Goal: Information Seeking & Learning: Learn about a topic

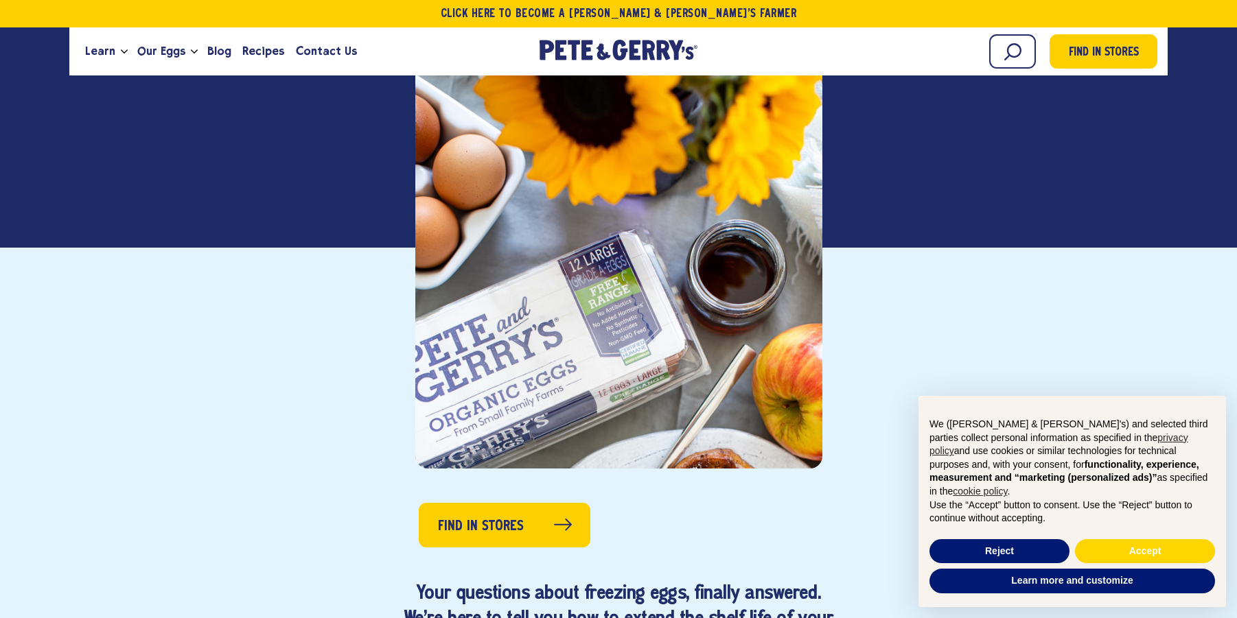
scroll to position [350, 0]
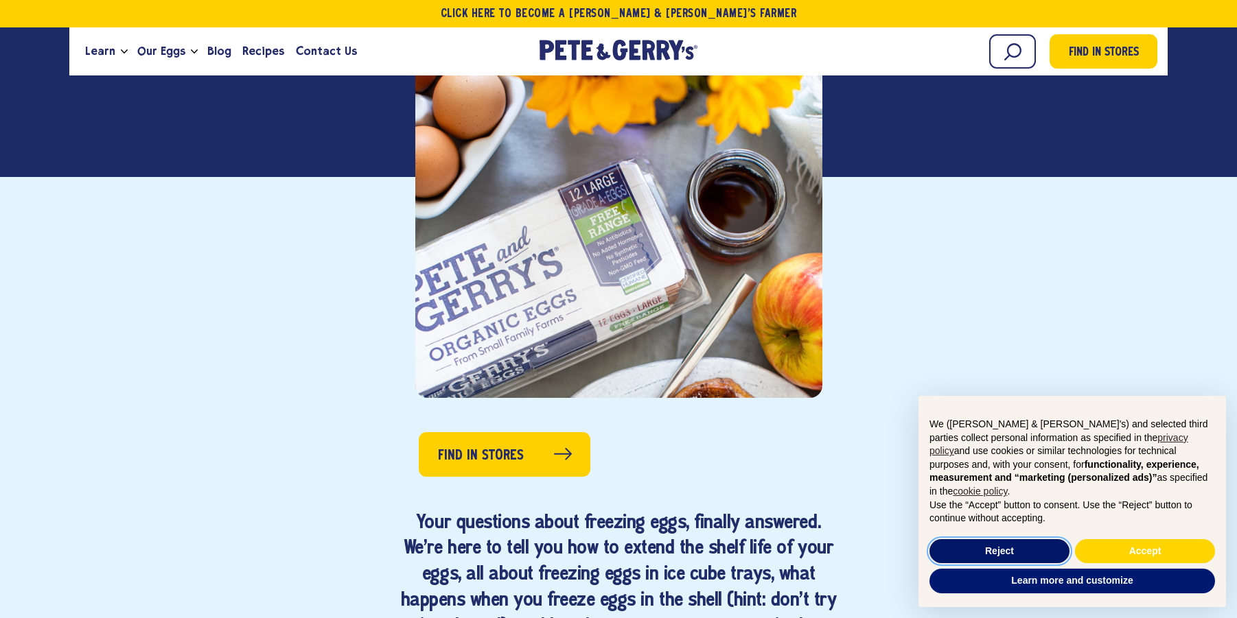
click at [1009, 550] on button "Reject" at bounding box center [999, 552] width 140 height 25
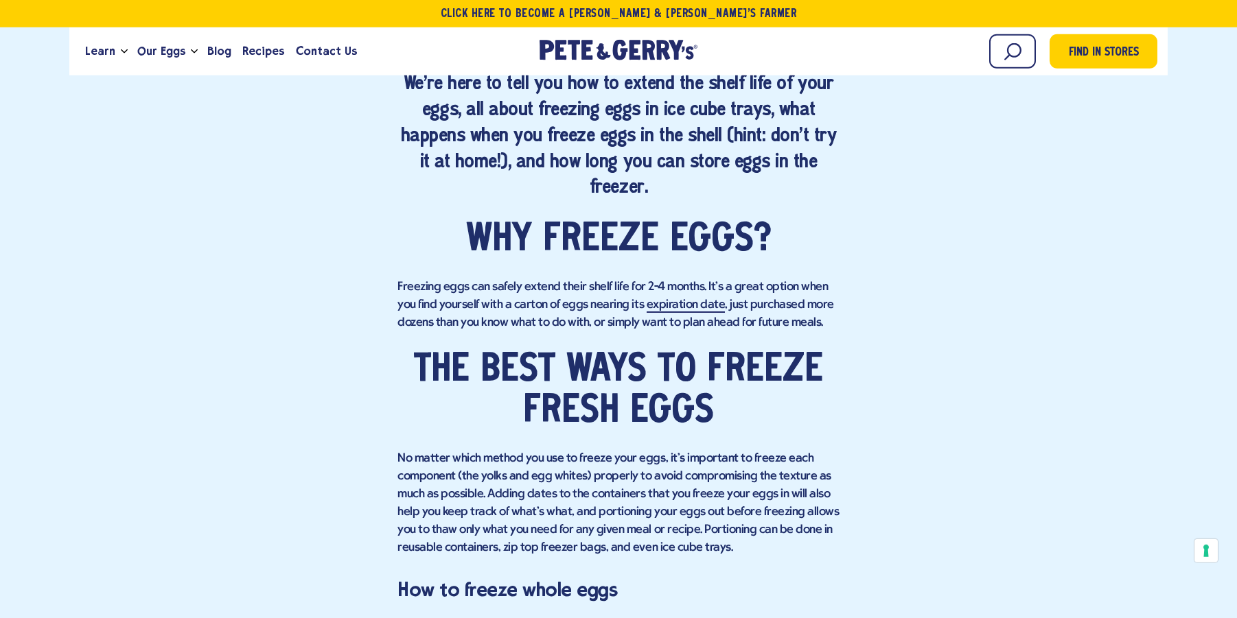
scroll to position [840, 0]
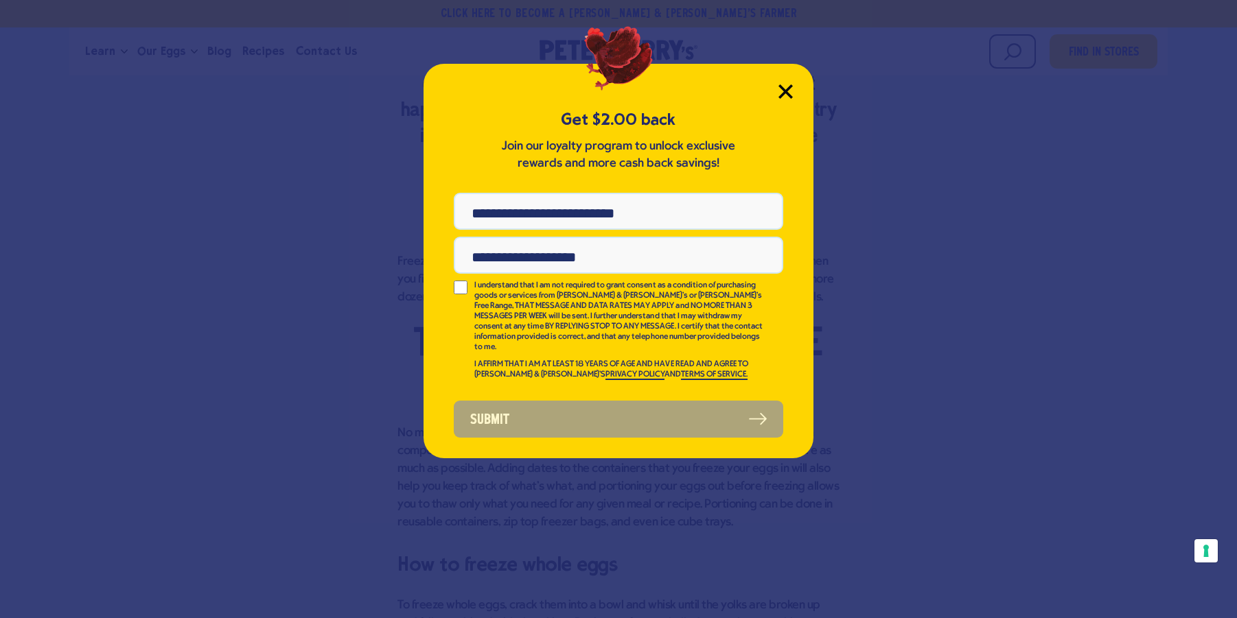
click at [782, 88] on icon "Close Modal" at bounding box center [785, 91] width 12 height 12
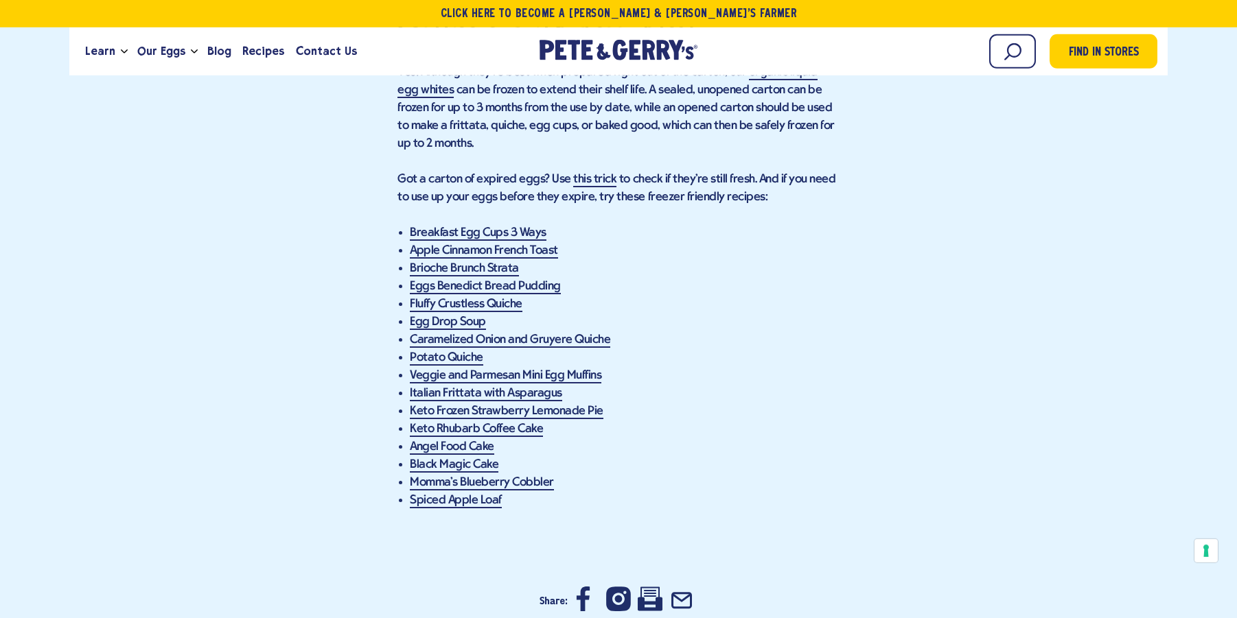
scroll to position [2661, 0]
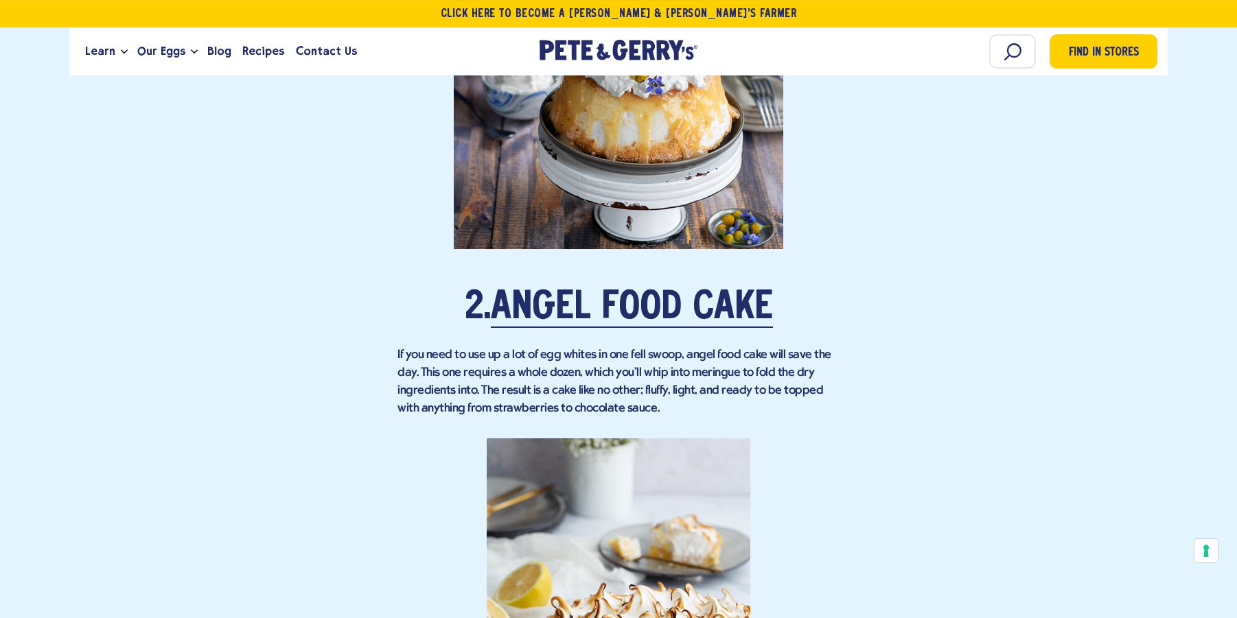
scroll to position [1680, 0]
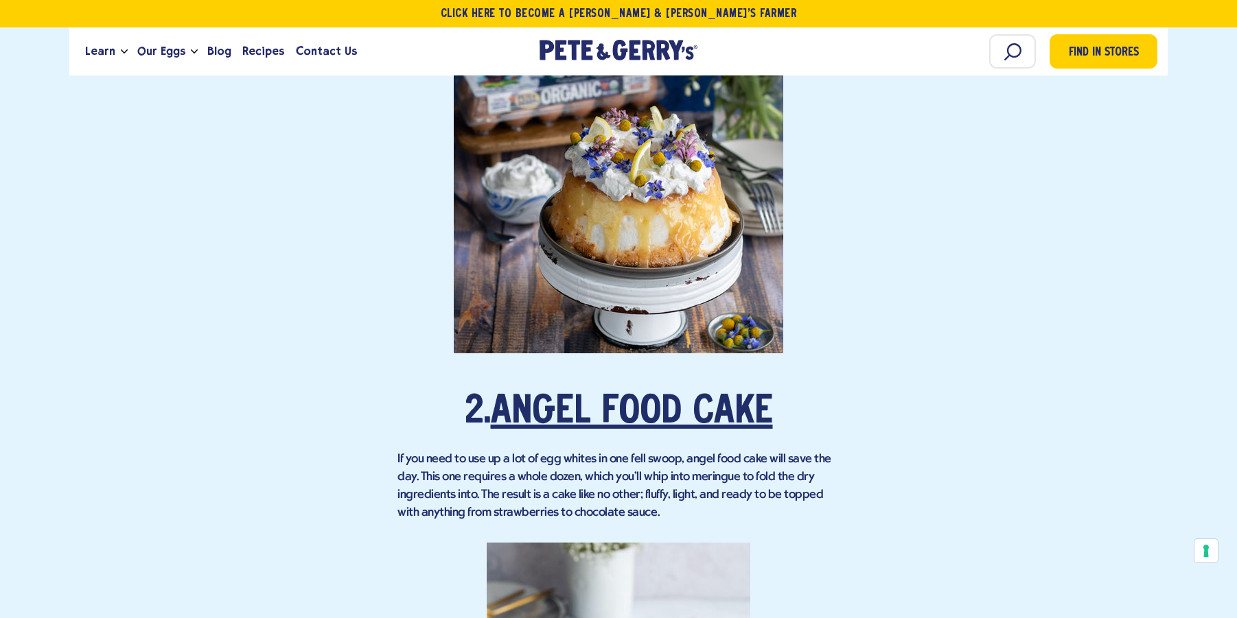
click at [583, 394] on link "Angel Food Cake" at bounding box center [632, 413] width 282 height 38
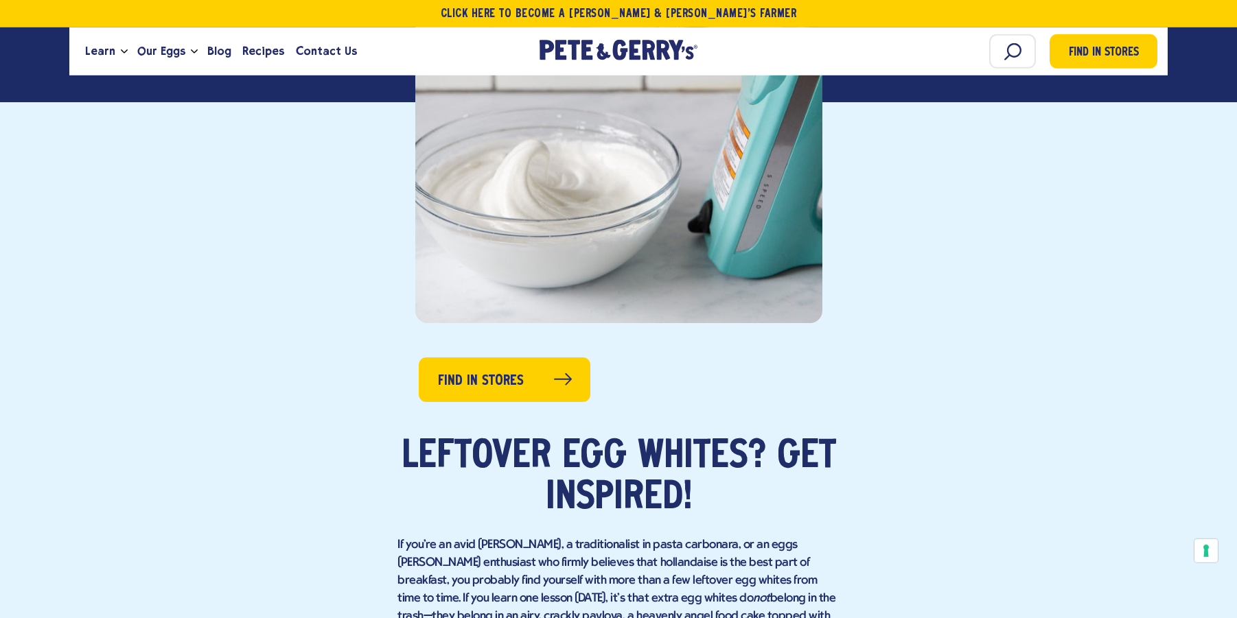
scroll to position [0, 0]
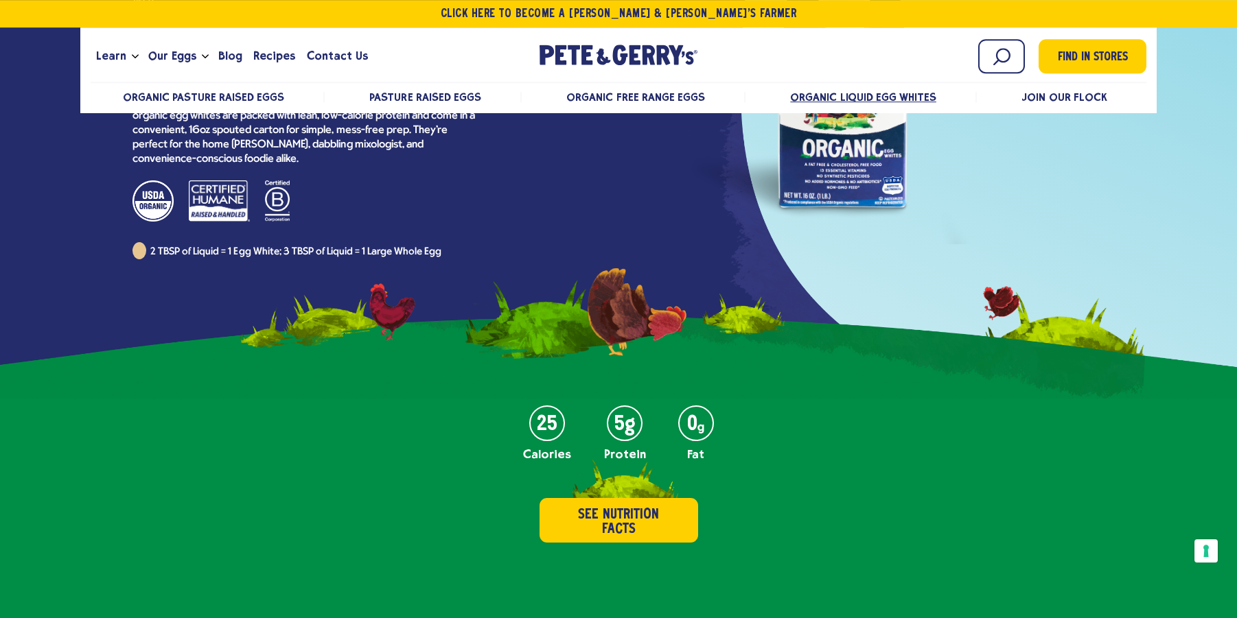
scroll to position [280, 0]
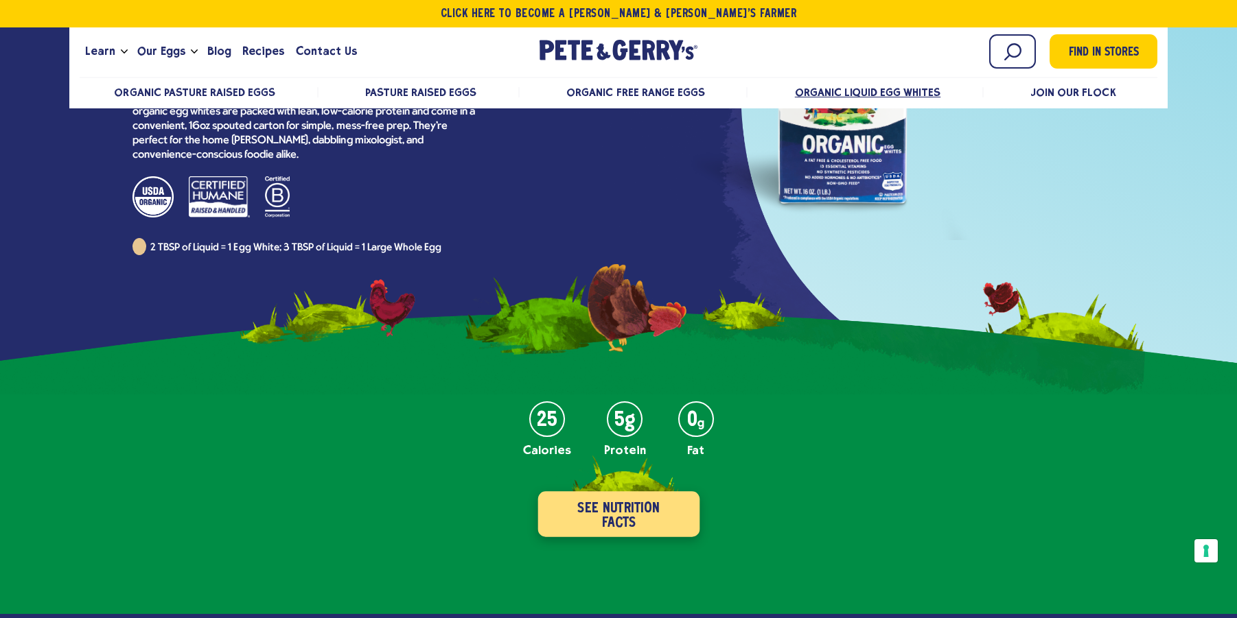
click at [603, 492] on button "See Nutrition Facts" at bounding box center [618, 514] width 162 height 45
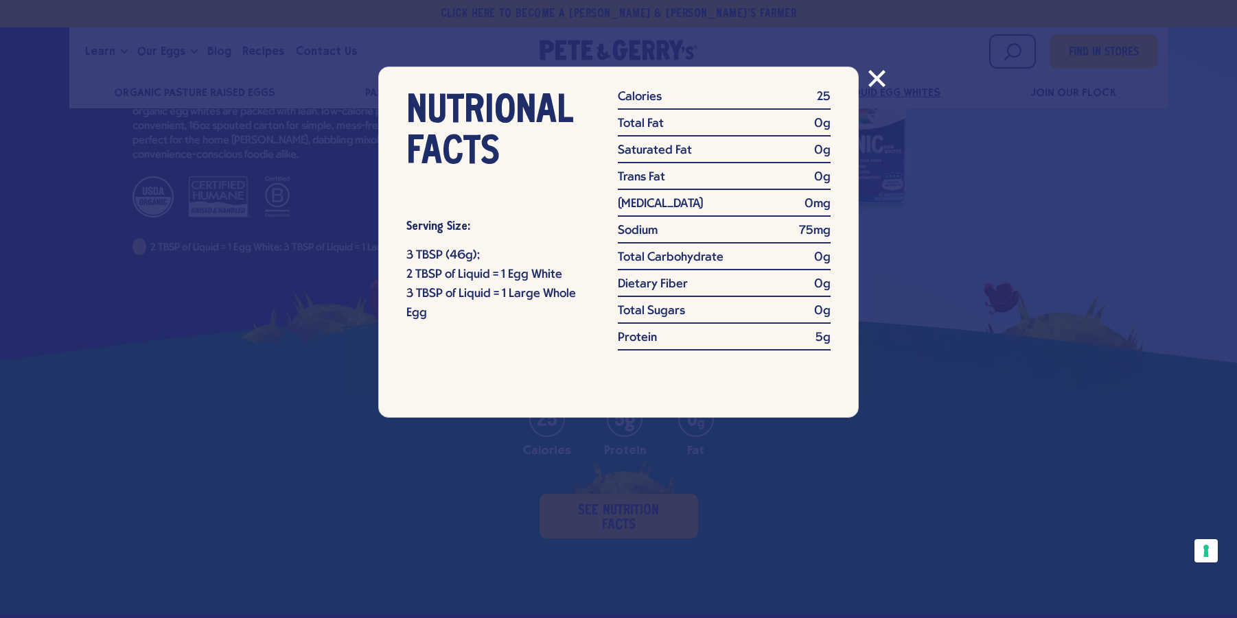
click at [875, 81] on icon "Close modal" at bounding box center [877, 78] width 15 height 15
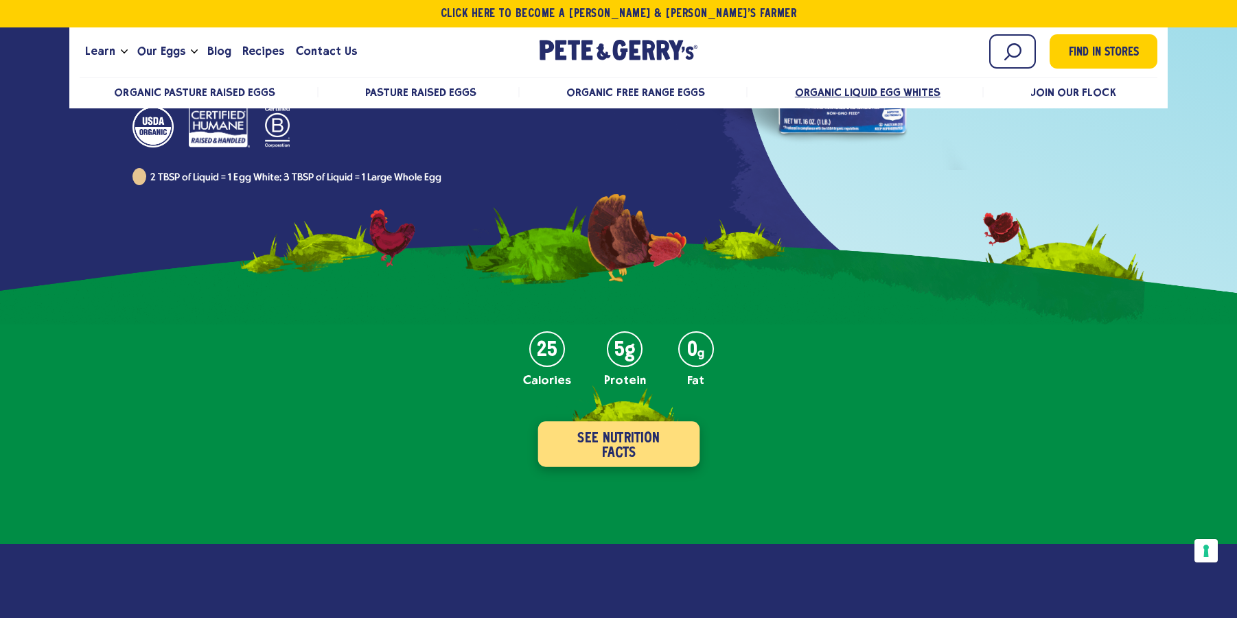
scroll to position [0, 0]
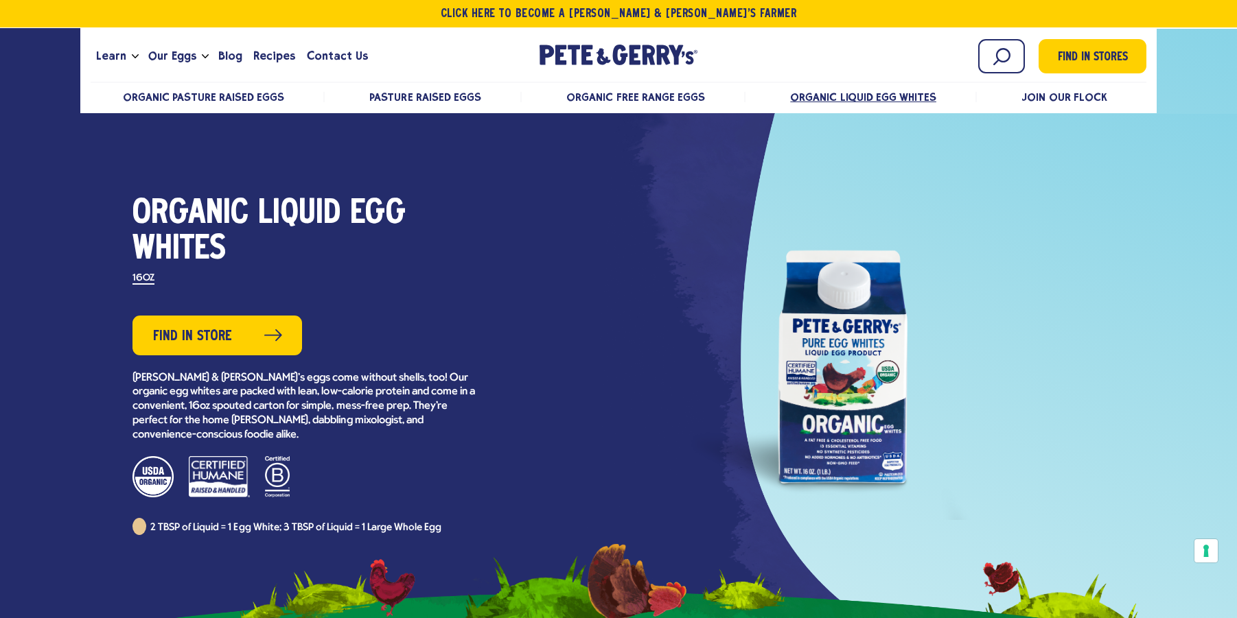
click at [146, 278] on label "16OZ" at bounding box center [143, 279] width 22 height 11
click at [147, 282] on label "16OZ" at bounding box center [143, 279] width 22 height 11
click at [877, 99] on span "Organic Liquid Egg Whites" at bounding box center [862, 97] width 146 height 13
